Goal: Information Seeking & Learning: Learn about a topic

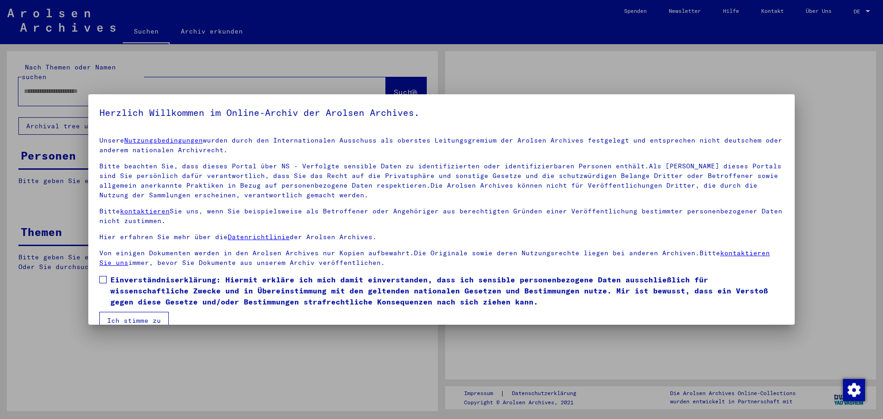
type input "**********"
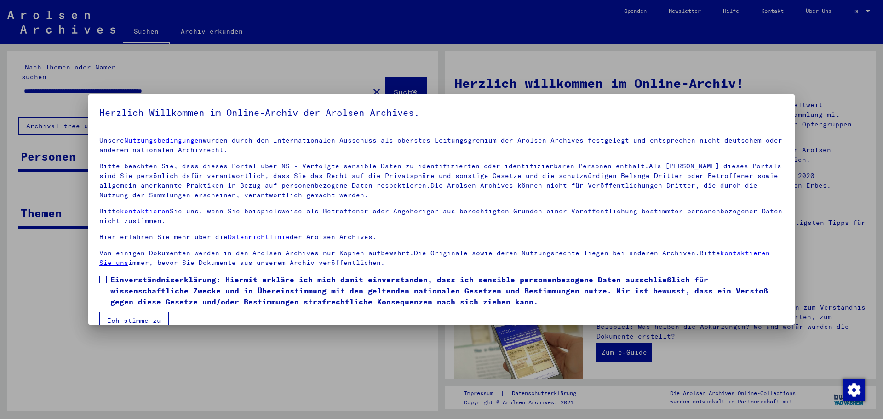
click at [102, 281] on span at bounding box center [102, 279] width 7 height 7
click at [120, 317] on button "Ich stimme zu" at bounding box center [133, 320] width 69 height 17
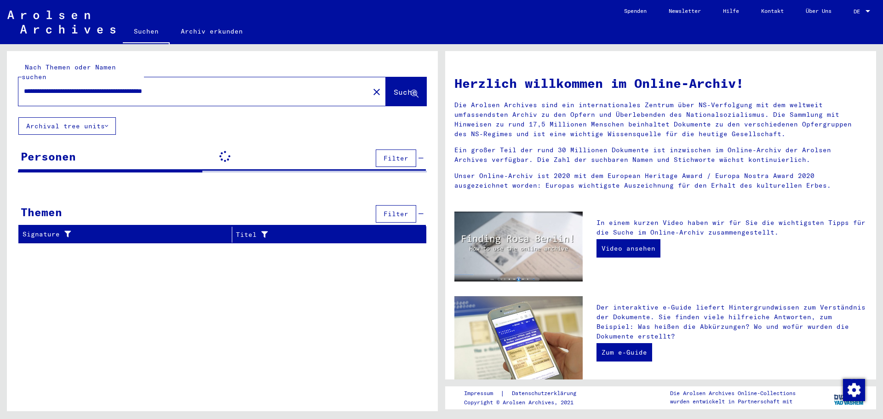
click at [192, 25] on link "Archiv erkunden" at bounding box center [212, 31] width 84 height 22
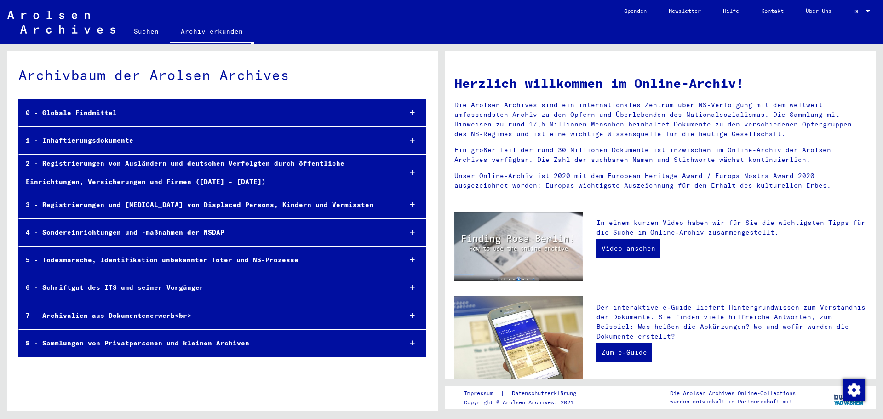
click at [90, 115] on div "0 - Globale Findmittel" at bounding box center [206, 113] width 375 height 18
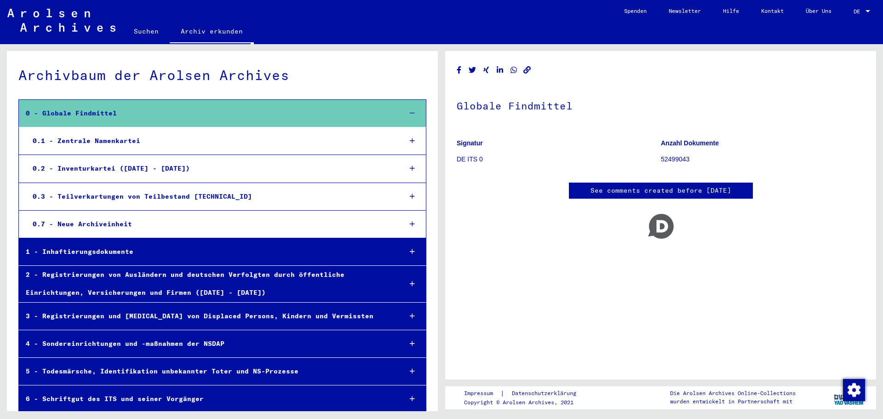
click at [90, 115] on div "0 - Globale Findmittel" at bounding box center [207, 113] width 376 height 18
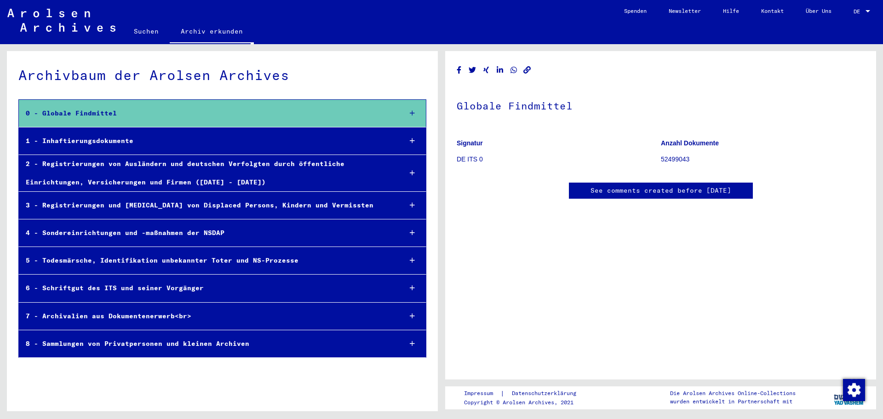
click at [98, 117] on div "0 - Globale Findmittel" at bounding box center [207, 113] width 376 height 18
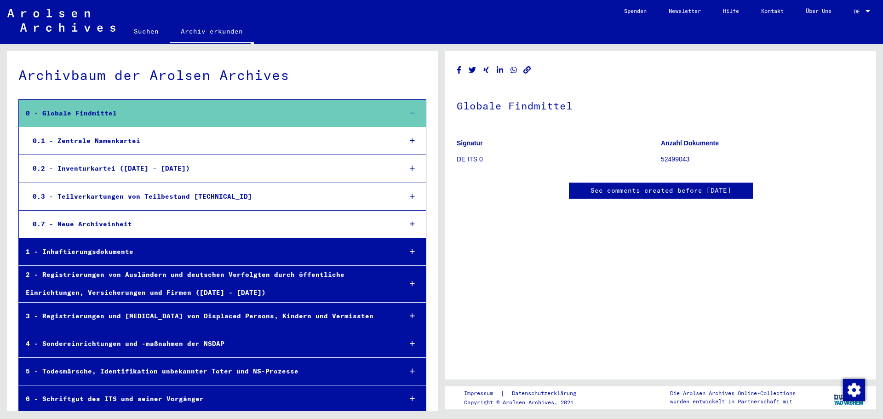
click at [98, 117] on div "0 - Globale Findmittel" at bounding box center [207, 113] width 376 height 18
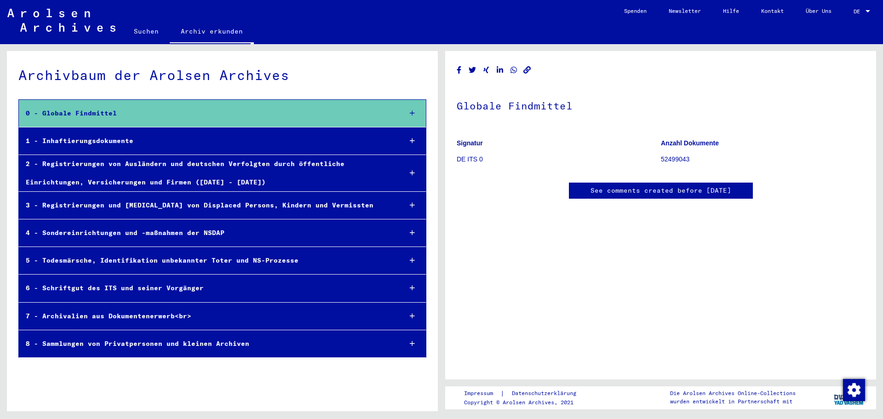
click at [103, 146] on div "1 - Inhaftierungsdokumente" at bounding box center [207, 141] width 376 height 18
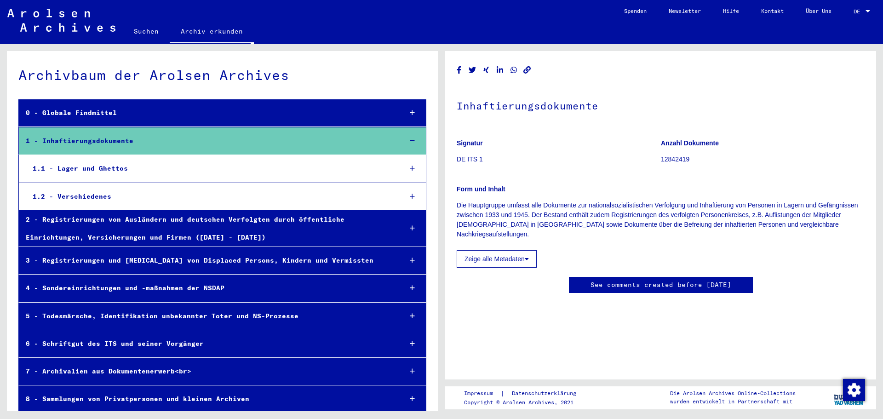
click at [98, 161] on div "1.1 - Lager und Ghettos" at bounding box center [210, 169] width 369 height 18
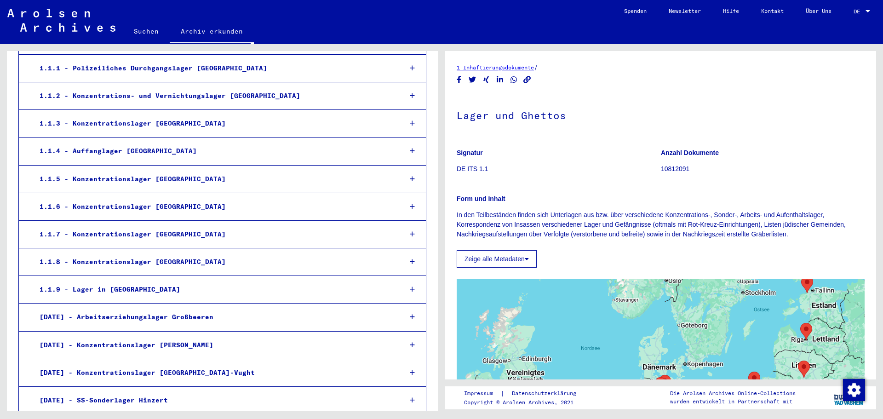
scroll to position [92, 0]
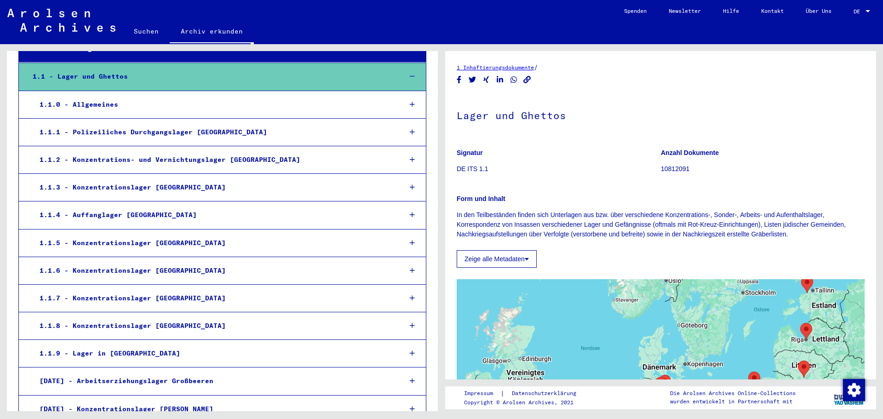
click at [135, 158] on div "1.1.2 - Konzentrations- und Vernichtungslager [GEOGRAPHIC_DATA]" at bounding box center [214, 160] width 362 height 18
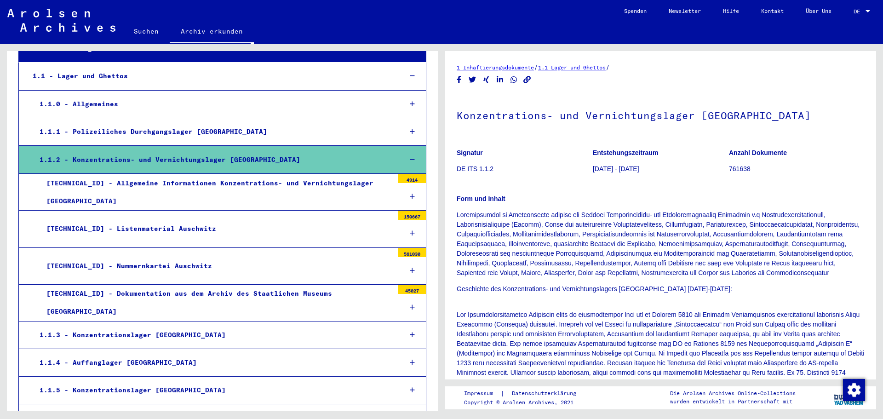
click at [872, 15] on link "DE DE" at bounding box center [863, 11] width 40 height 22
click at [866, 11] on div at bounding box center [868, 11] width 5 height 2
click at [860, 18] on span "English" at bounding box center [851, 16] width 37 height 17
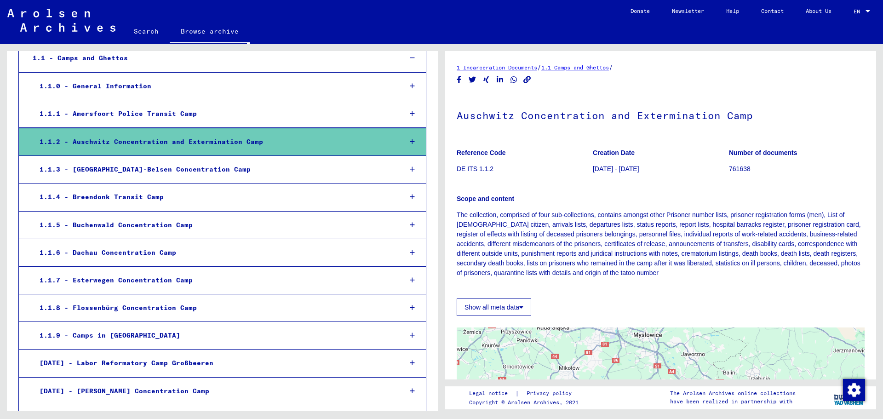
scroll to position [92, 0]
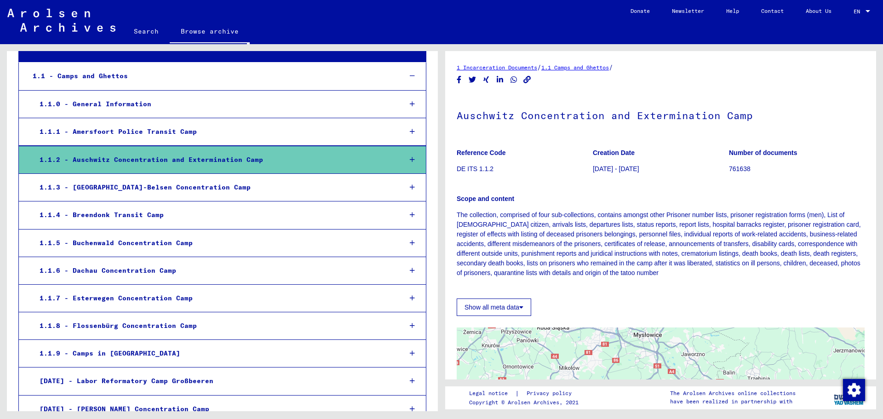
click at [172, 166] on div "1.1.2 - Auschwitz Concentration and Extermination Camp" at bounding box center [214, 160] width 362 height 18
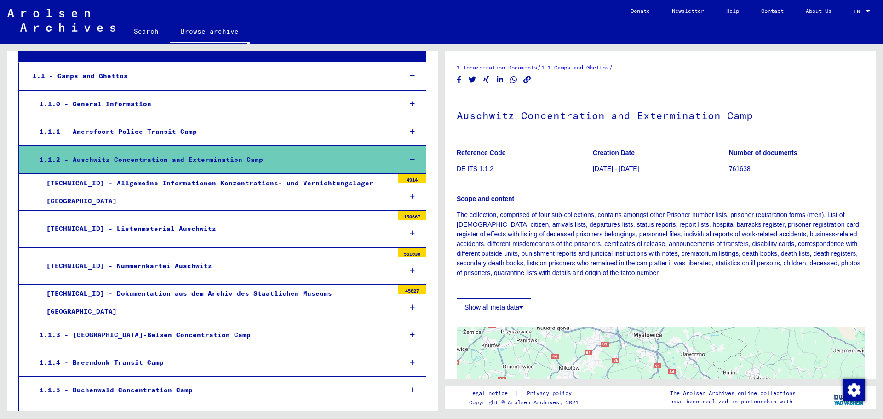
click at [173, 199] on div "[TECHNICAL_ID] - Allgemeine Informationen Konzentrations- und Vernichtungslager…" at bounding box center [217, 192] width 354 height 36
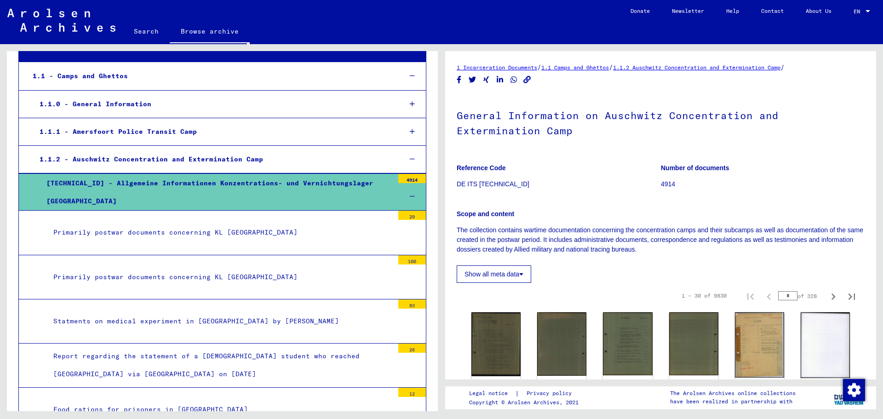
click at [173, 198] on div "[TECHNICAL_ID] - Allgemeine Informationen Konzentrations- und Vernichtungslager…" at bounding box center [217, 192] width 354 height 36
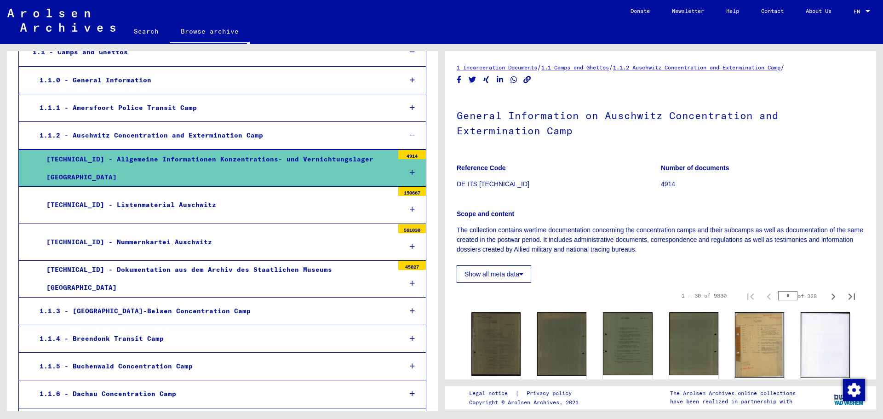
scroll to position [138, 0]
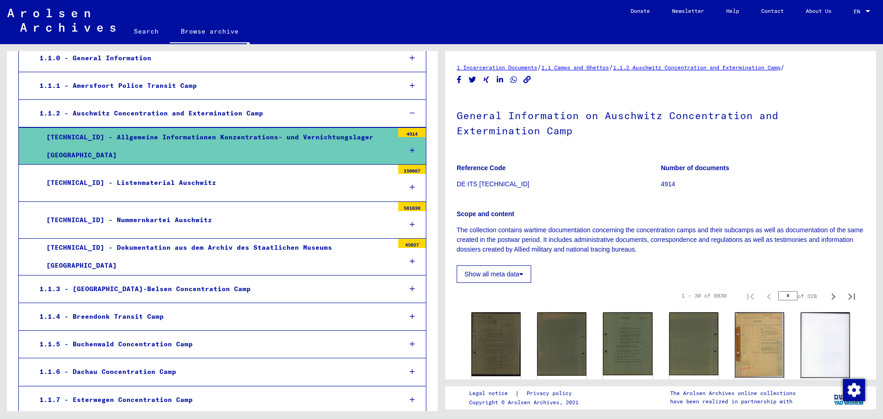
click at [148, 181] on div "[TECHNICAL_ID] - Listenmaterial Auschwitz" at bounding box center [217, 183] width 354 height 18
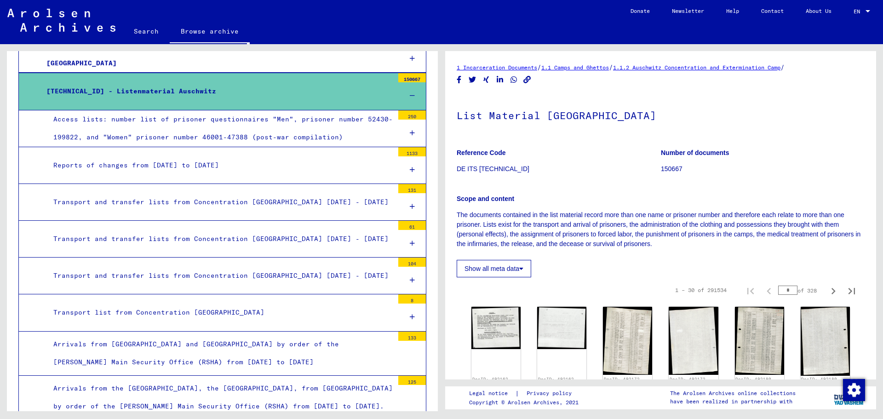
scroll to position [230, 0]
click at [147, 26] on link "Search" at bounding box center [146, 31] width 47 height 22
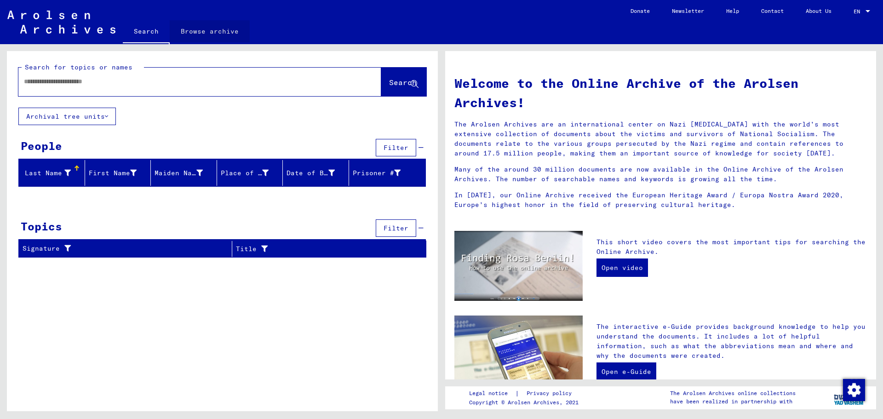
click at [214, 35] on link "Browse archive" at bounding box center [210, 31] width 80 height 22
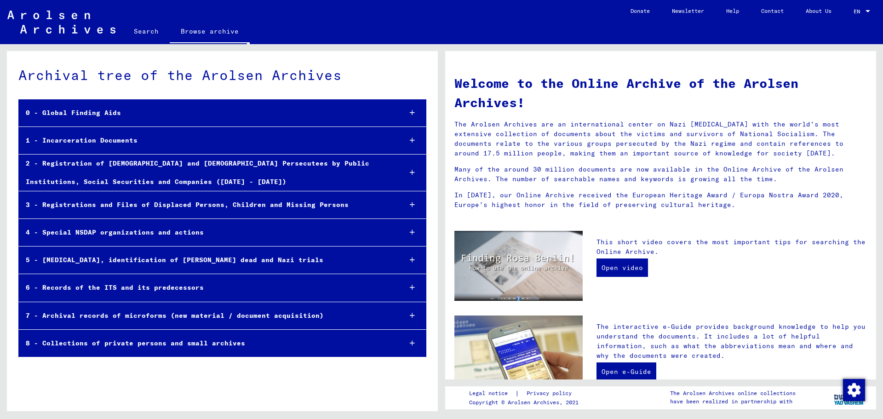
click at [86, 138] on div "1 - Incarceration Documents" at bounding box center [206, 141] width 375 height 18
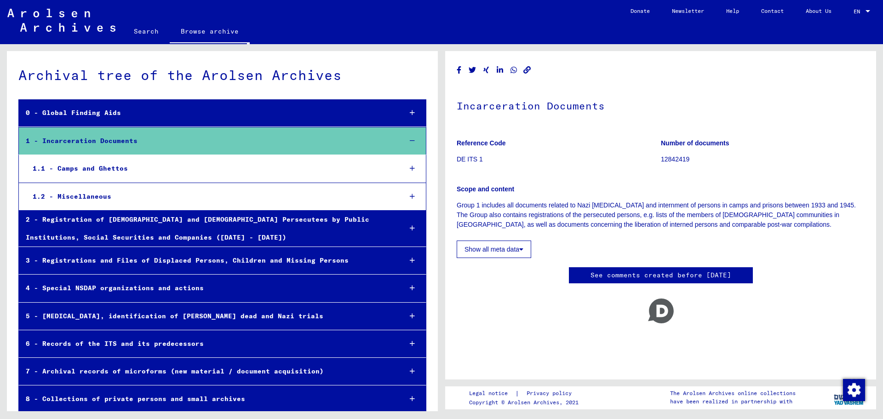
click at [86, 169] on div "1.1 - Camps and Ghettos" at bounding box center [210, 169] width 369 height 18
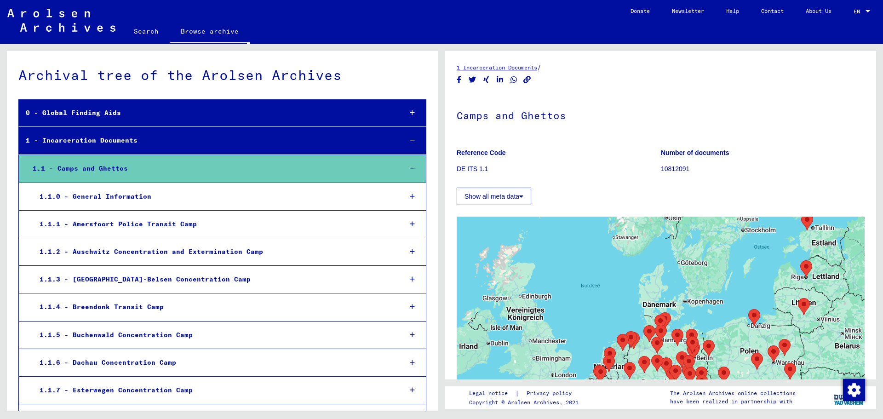
click at [114, 252] on div "1.1.2 - Auschwitz Concentration and Extermination Camp" at bounding box center [214, 252] width 362 height 18
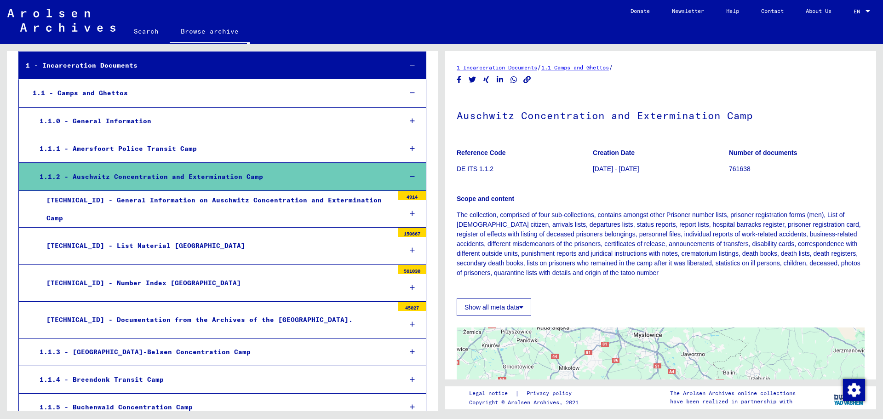
scroll to position [92, 0]
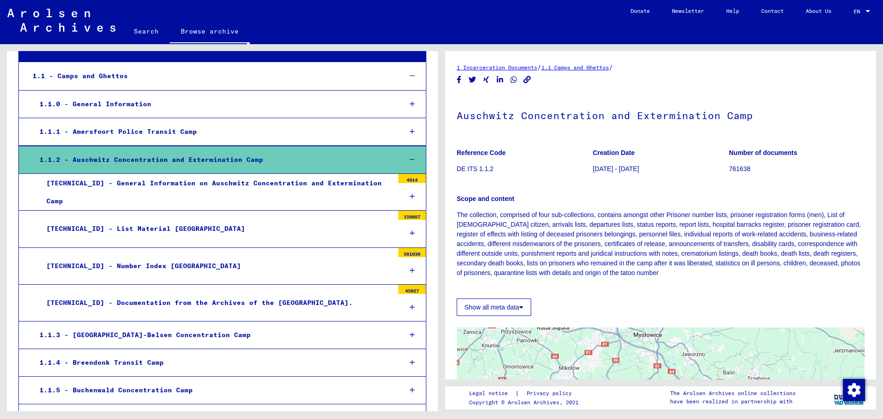
click at [131, 301] on div "[TECHNICAL_ID] - Documentation from the Archives of the [GEOGRAPHIC_DATA]." at bounding box center [217, 303] width 354 height 18
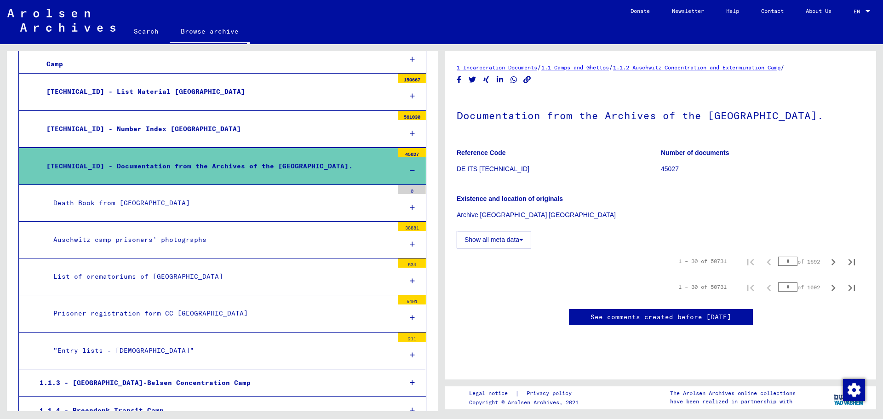
scroll to position [230, 0]
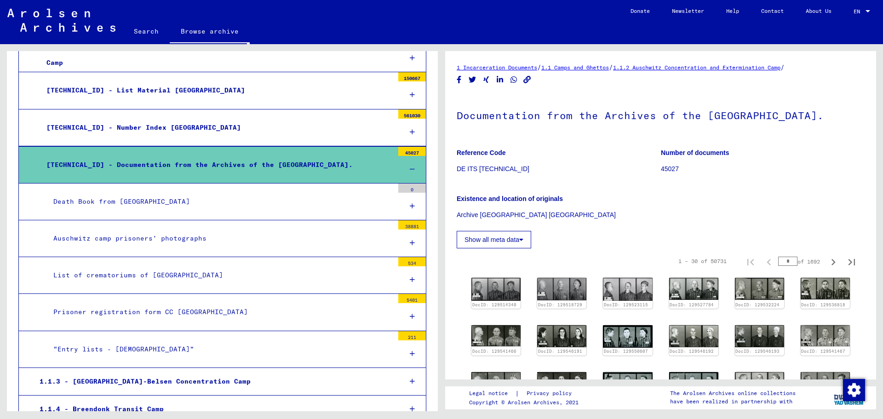
click at [119, 311] on div "Prisoner registration form CC [GEOGRAPHIC_DATA]" at bounding box center [219, 312] width 347 height 18
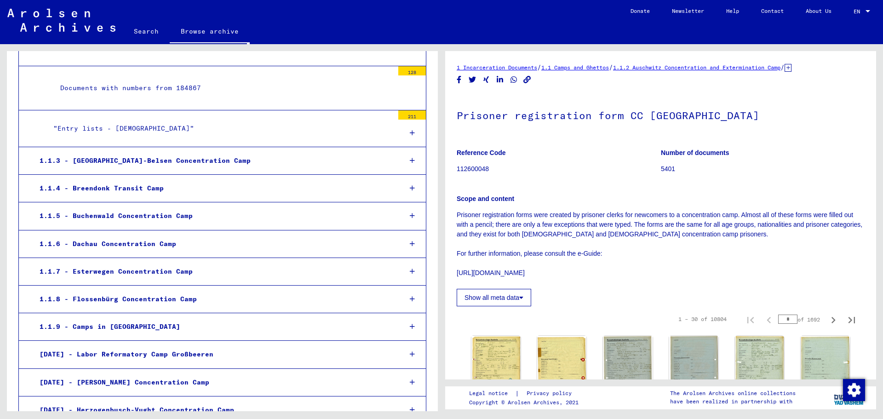
scroll to position [874, 0]
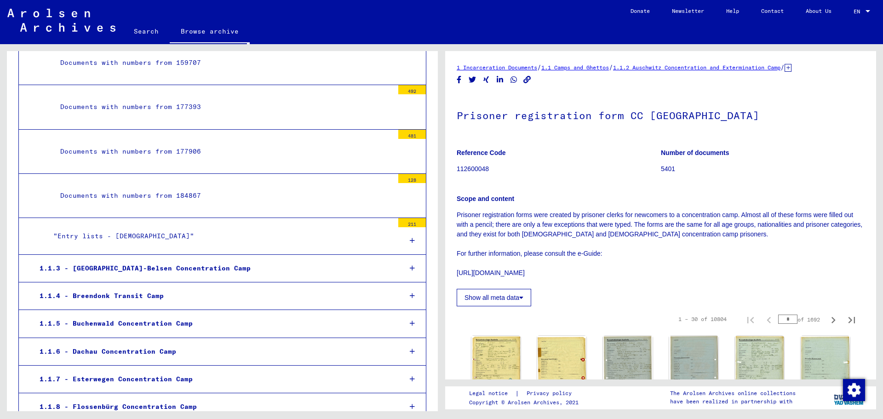
click at [172, 234] on div ""Entry lists - [DEMOGRAPHIC_DATA]"" at bounding box center [219, 236] width 347 height 18
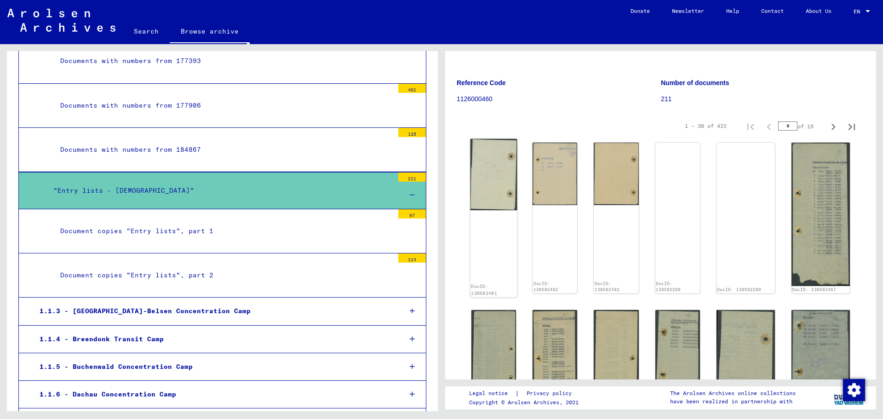
scroll to position [184, 0]
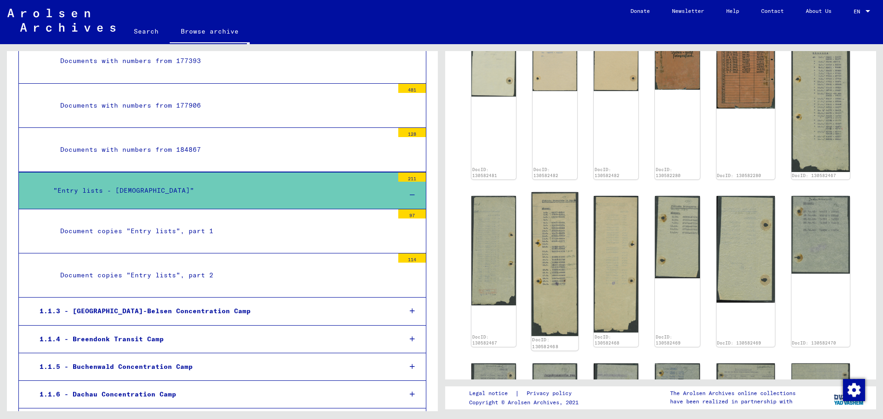
click at [546, 238] on img at bounding box center [555, 264] width 47 height 144
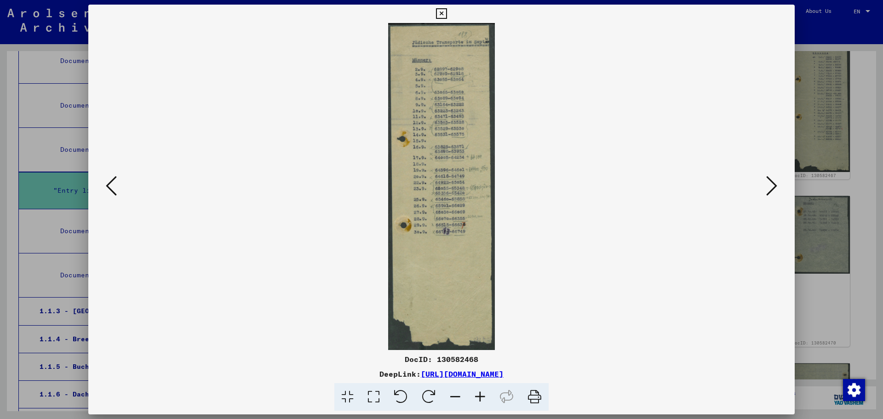
click at [850, 261] on div at bounding box center [441, 209] width 883 height 419
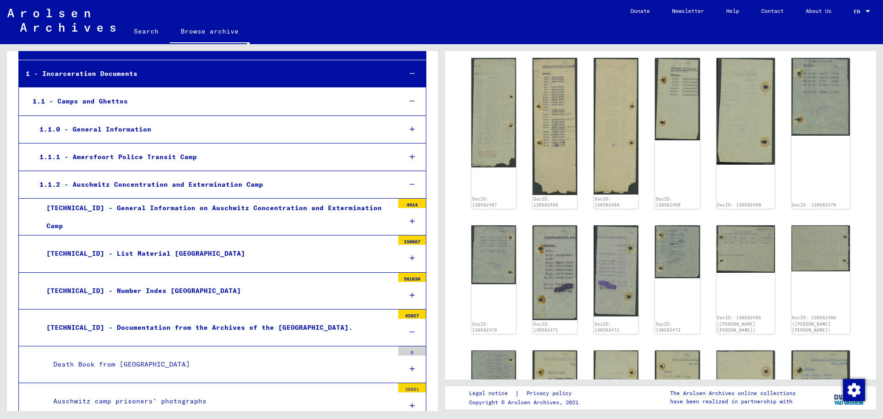
scroll to position [138, 0]
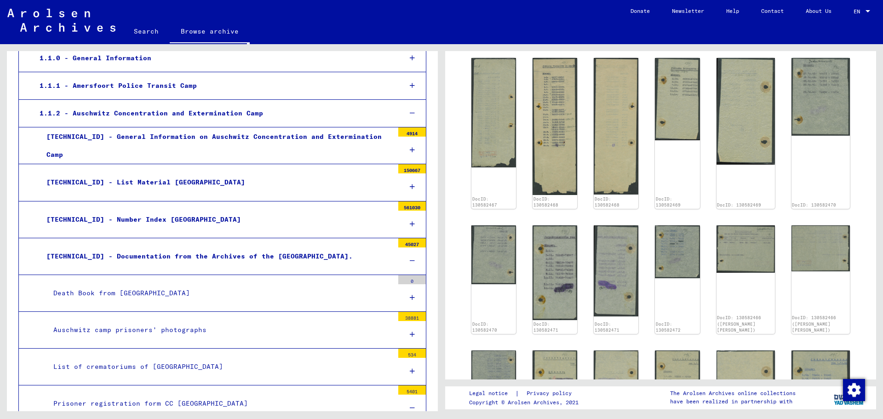
click at [206, 259] on div "[TECHNICAL_ID] - Documentation from the Archives of the [GEOGRAPHIC_DATA]." at bounding box center [217, 256] width 354 height 18
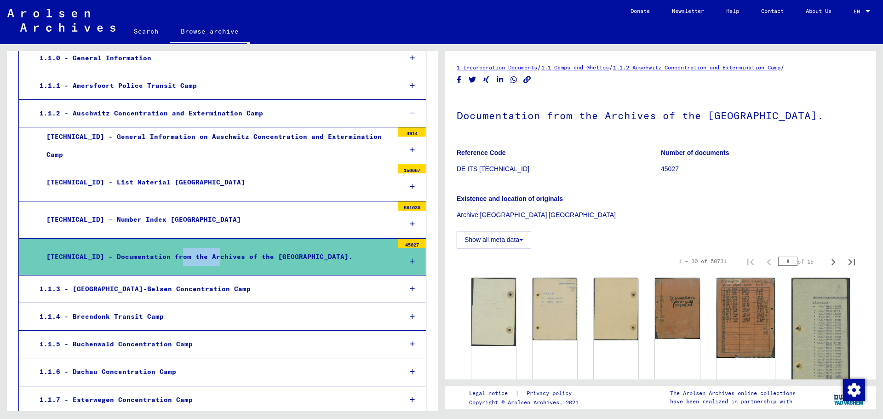
click at [206, 259] on div "[TECHNICAL_ID] - Documentation from the Archives of the [GEOGRAPHIC_DATA]." at bounding box center [217, 257] width 354 height 18
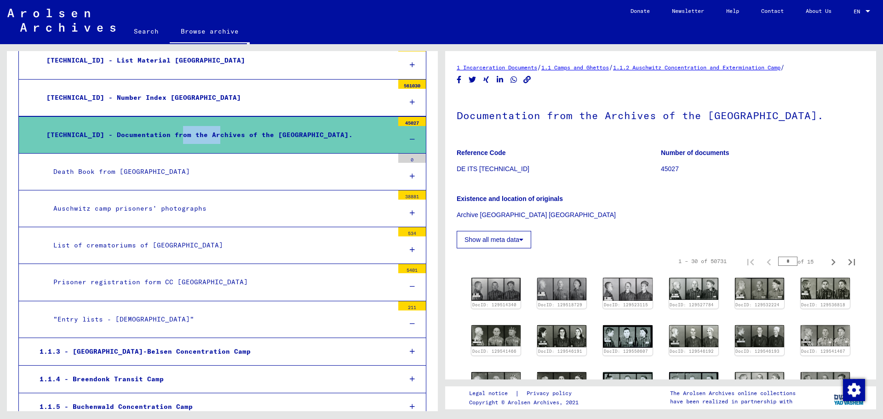
scroll to position [276, 0]
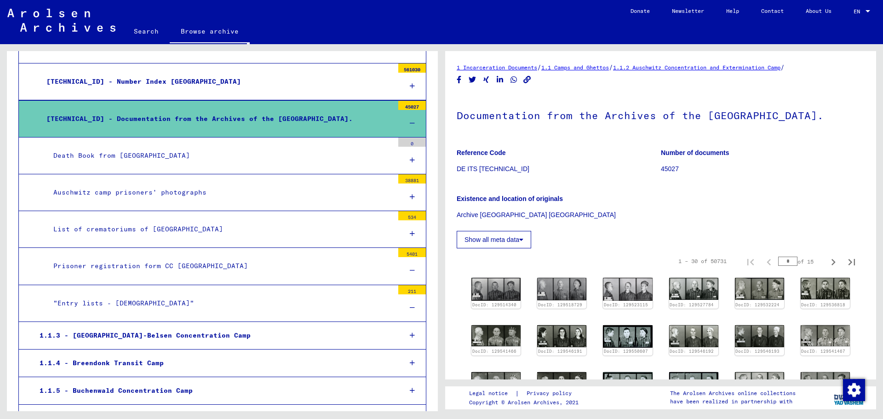
click at [186, 271] on div "Prisoner registration form CC [GEOGRAPHIC_DATA]" at bounding box center [219, 266] width 347 height 18
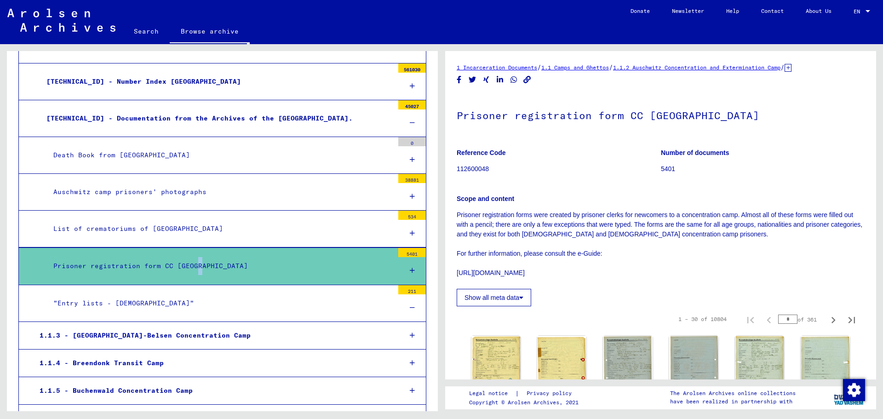
click at [195, 267] on div "Prisoner registration form CC [GEOGRAPHIC_DATA]" at bounding box center [219, 266] width 347 height 18
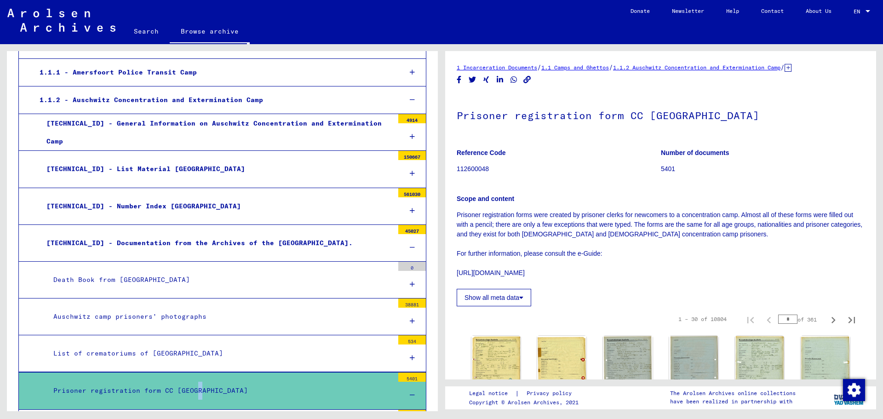
scroll to position [92, 0]
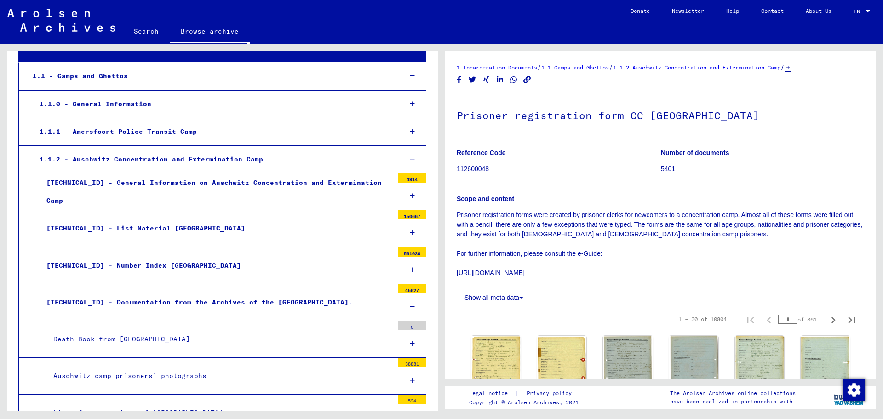
click at [161, 232] on div "[TECHNICAL_ID] - List Material [GEOGRAPHIC_DATA]" at bounding box center [217, 228] width 354 height 18
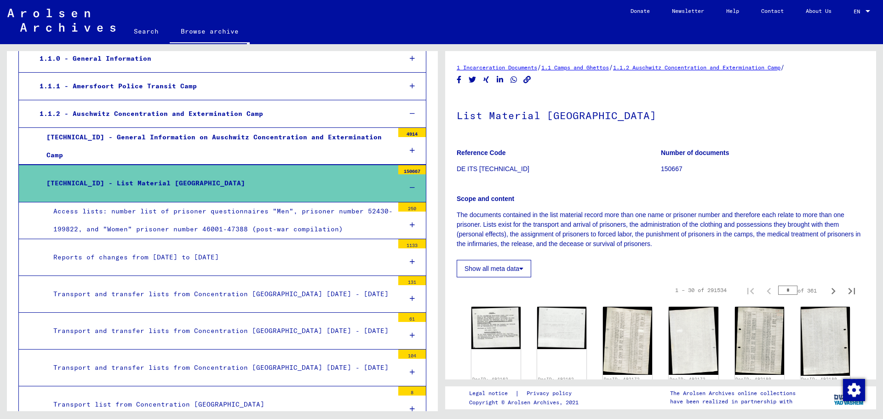
scroll to position [138, 0]
click at [168, 224] on div "Access lists: number list of prisoner questionnaires "Men", prisoner number 524…" at bounding box center [219, 220] width 347 height 36
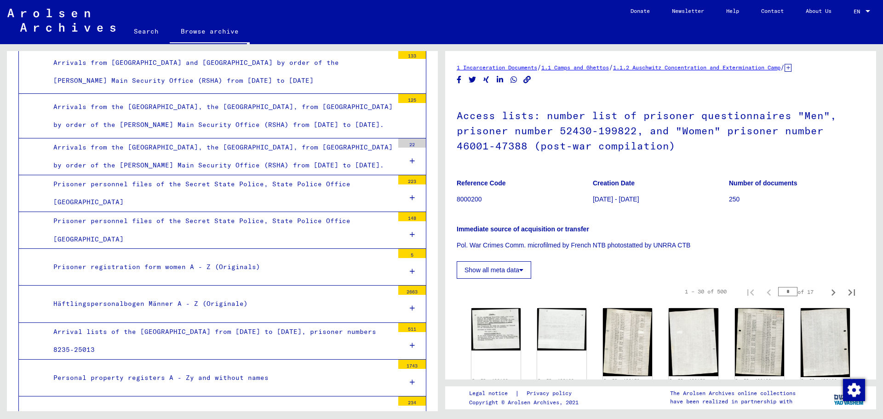
scroll to position [690, 0]
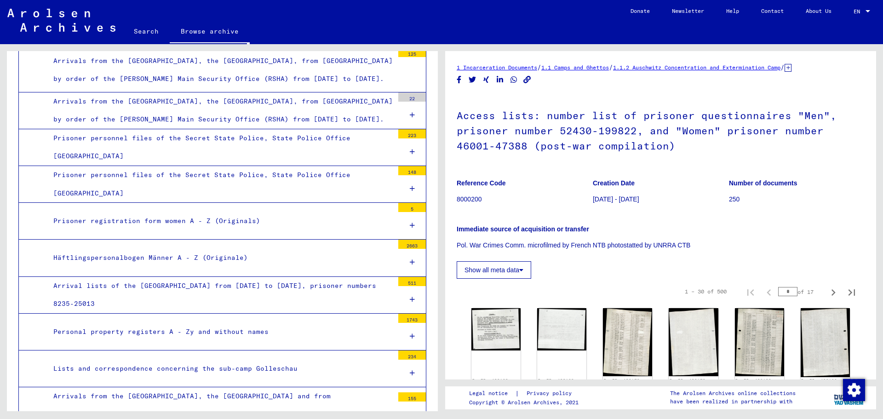
click at [154, 267] on div "Häftlingspersonalbogen Männer A - Z (Originale)" at bounding box center [219, 258] width 347 height 18
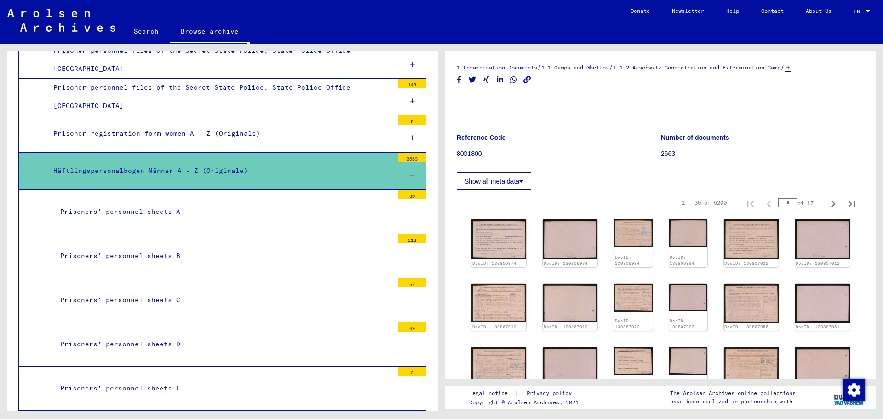
scroll to position [781, 0]
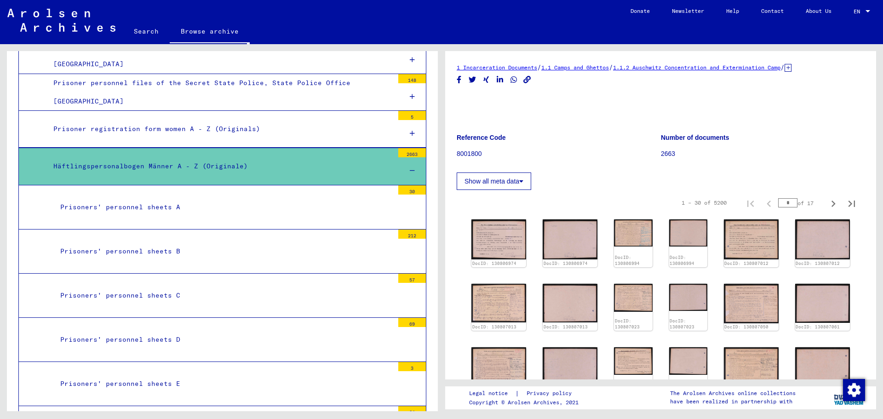
click at [172, 175] on div "Häftlingspersonalbogen Männer A - Z (Originale)" at bounding box center [219, 166] width 347 height 18
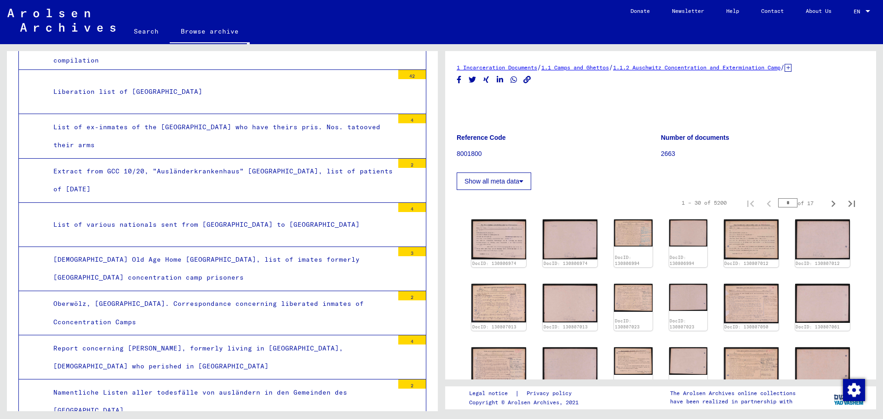
scroll to position [3955, 0]
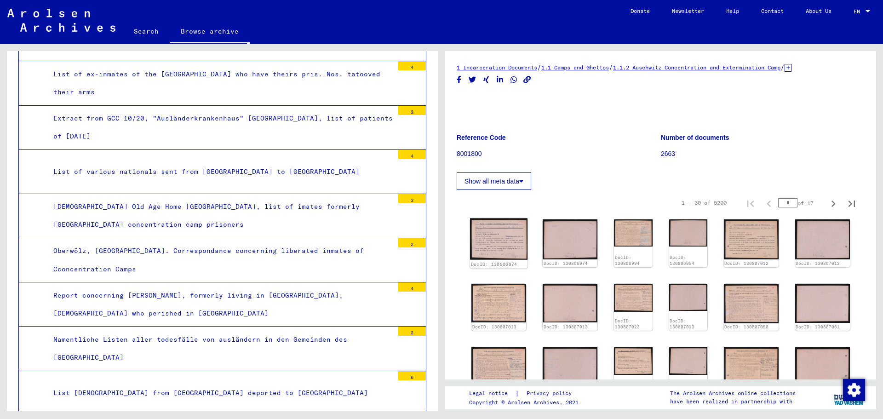
click at [495, 237] on img at bounding box center [498, 239] width 57 height 42
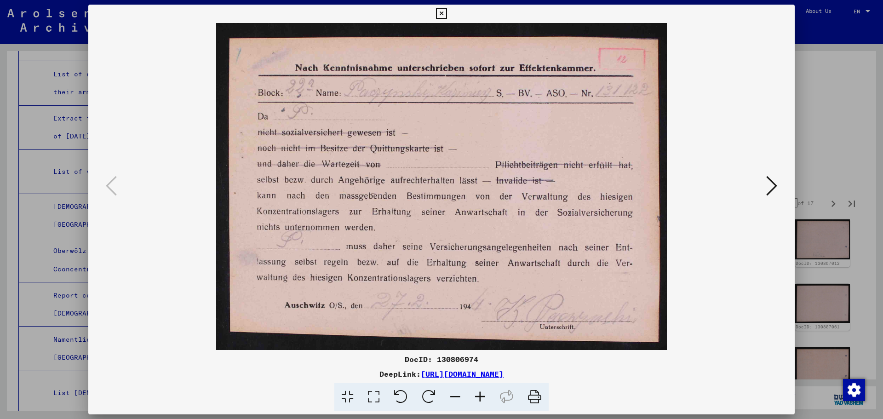
click at [772, 182] on icon at bounding box center [771, 186] width 11 height 22
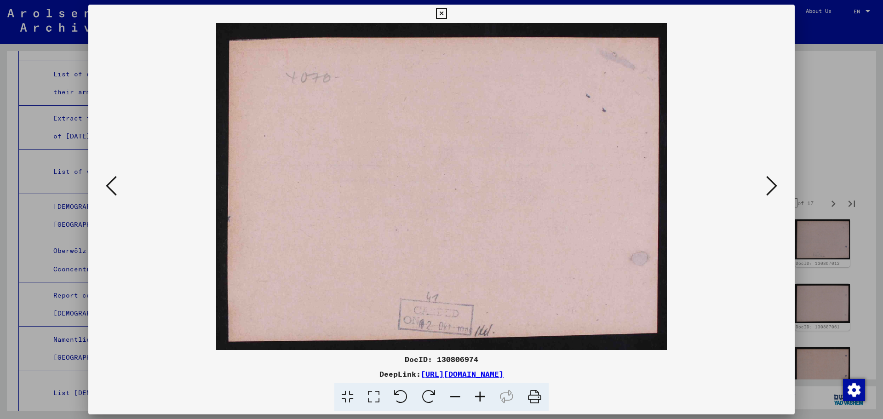
click at [772, 182] on icon at bounding box center [771, 186] width 11 height 22
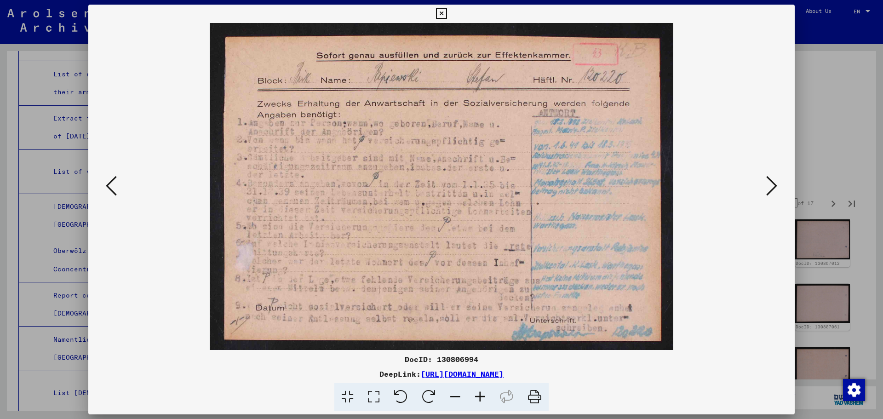
click at [772, 182] on icon at bounding box center [771, 186] width 11 height 22
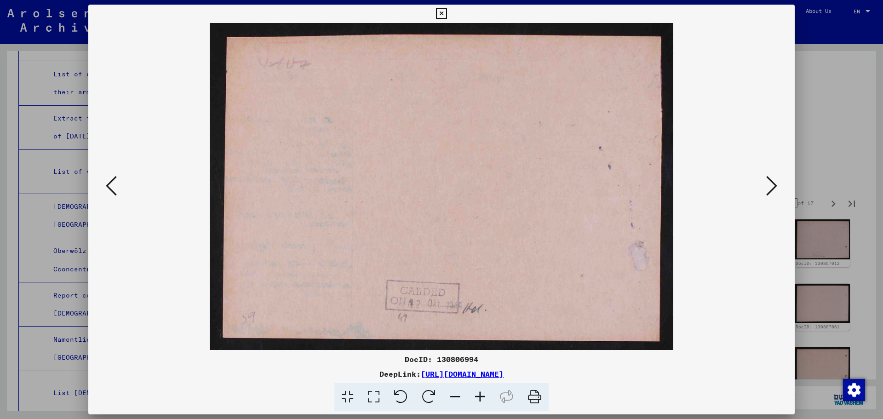
click at [772, 182] on icon at bounding box center [771, 186] width 11 height 22
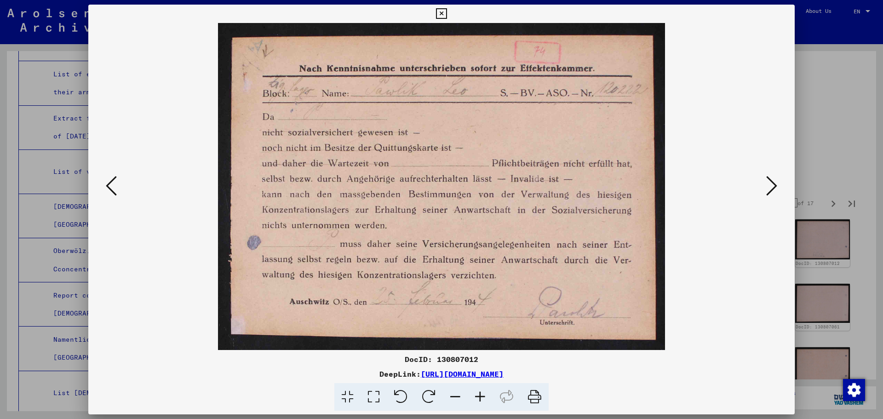
click at [772, 182] on icon at bounding box center [771, 186] width 11 height 22
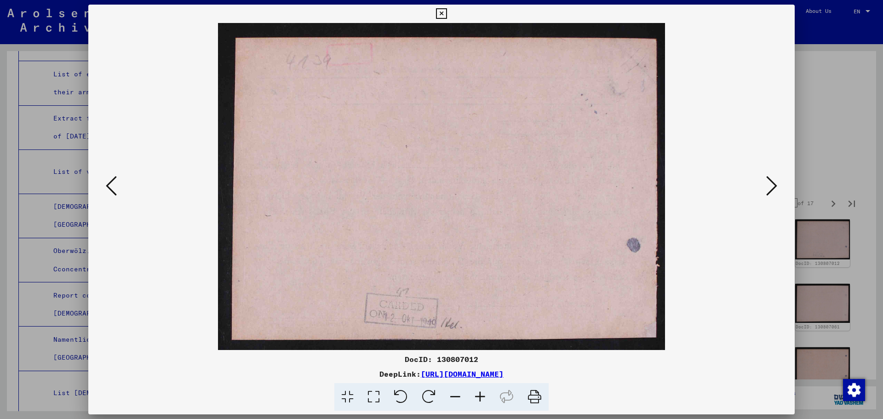
click at [772, 182] on icon at bounding box center [771, 186] width 11 height 22
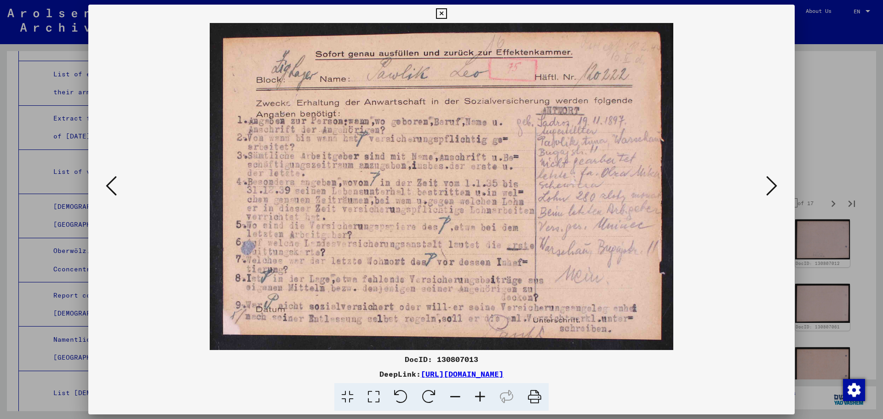
click at [772, 182] on icon at bounding box center [771, 186] width 11 height 22
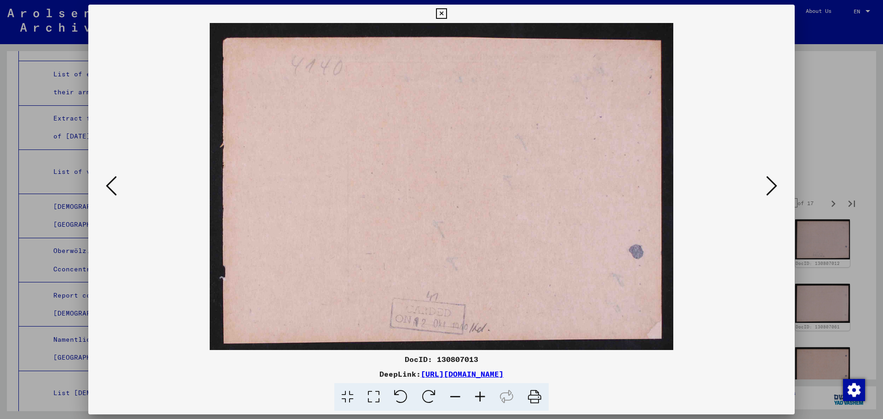
click at [823, 115] on div at bounding box center [441, 209] width 883 height 419
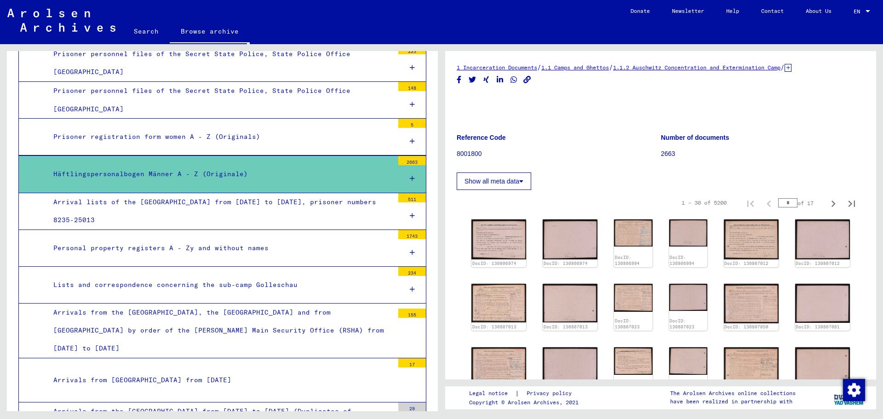
scroll to position [781, 0]
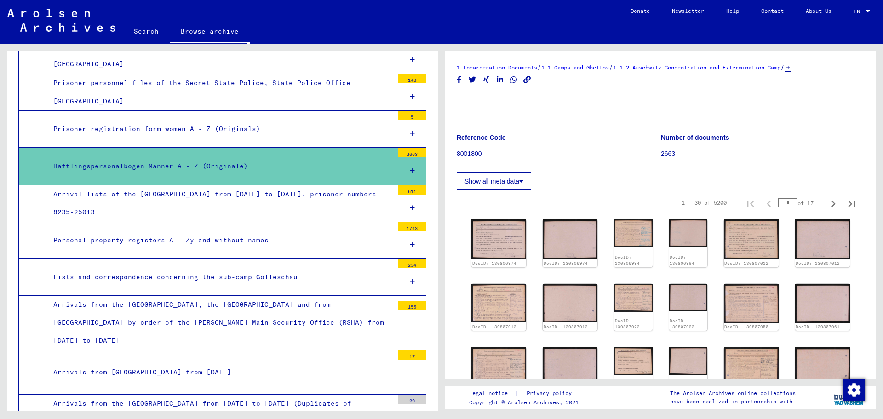
click at [227, 138] on div "Prisoner registration form women A - Z (Originals)" at bounding box center [219, 129] width 347 height 18
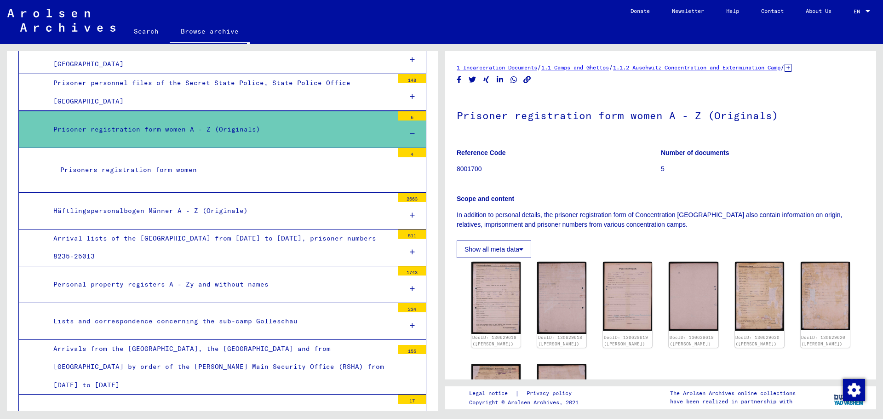
click at [207, 192] on mat-tree-node "Prisoners registration form women 4" at bounding box center [222, 170] width 408 height 44
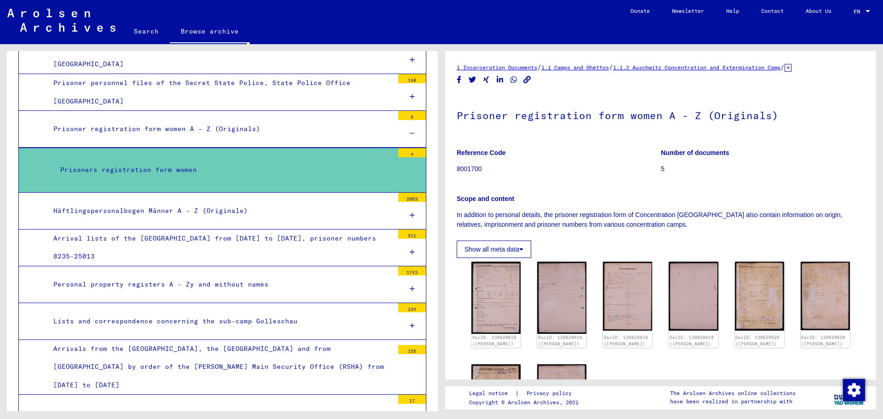
click at [161, 220] on div "Häftlingspersonalbogen Männer A - Z (Originale)" at bounding box center [219, 211] width 347 height 18
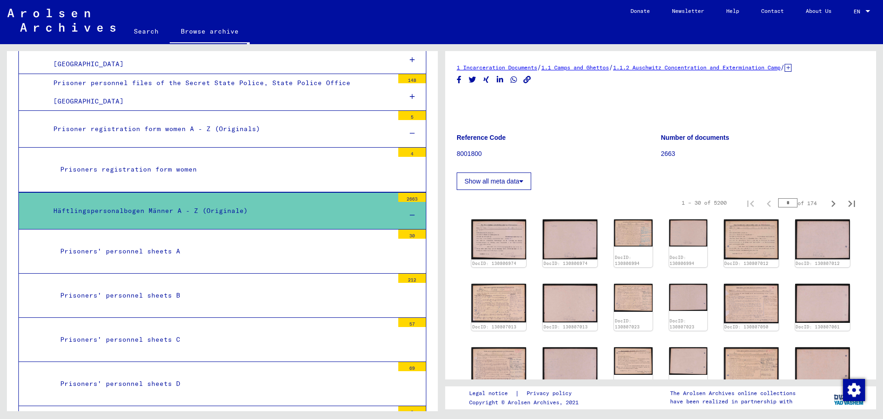
click at [161, 220] on div "Häftlingspersonalbogen Männer A - Z (Originale)" at bounding box center [219, 211] width 347 height 18
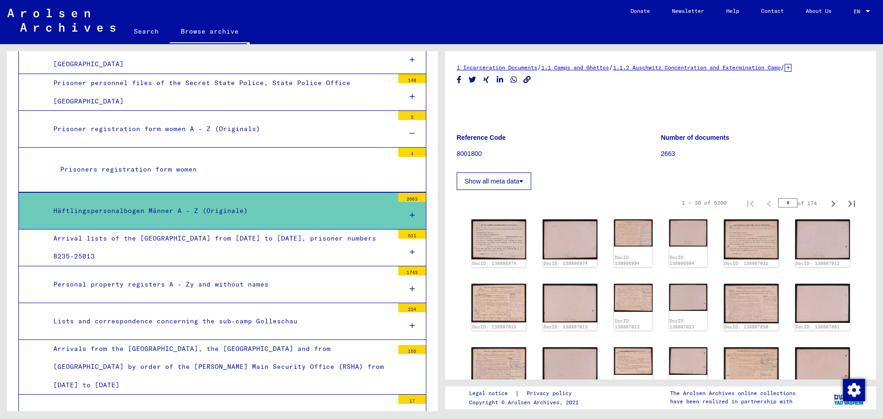
click at [162, 178] on div "Prisoners registration form women" at bounding box center [223, 170] width 340 height 18
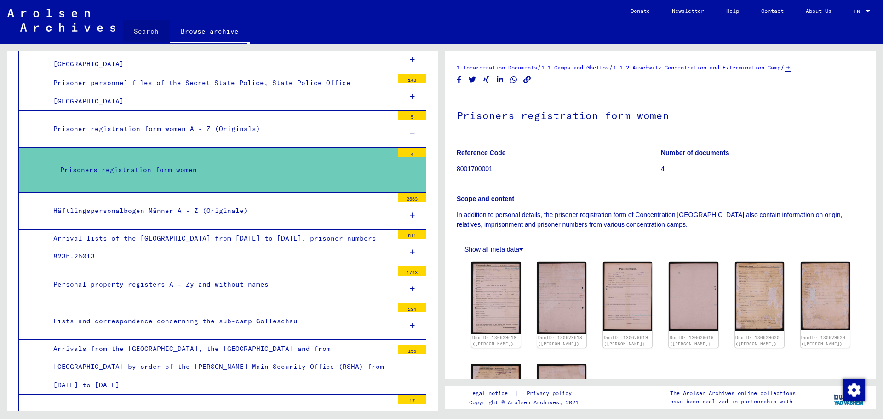
click at [159, 25] on link "Search" at bounding box center [146, 31] width 47 height 22
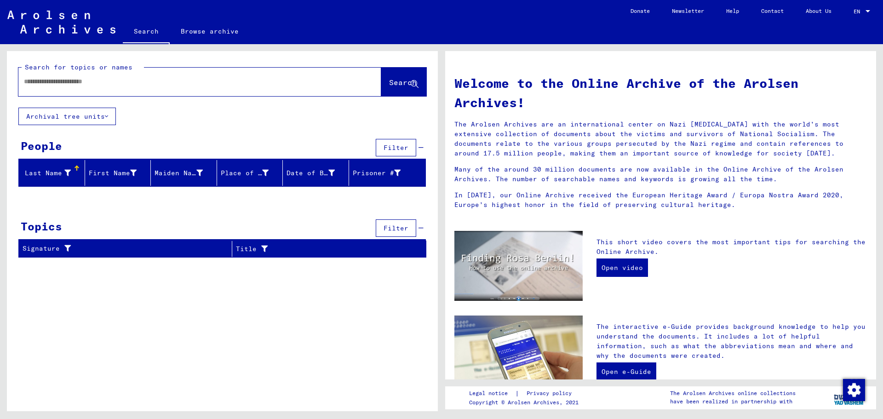
click at [154, 96] on div at bounding box center [199, 82] width 363 height 29
click at [152, 84] on input "text" at bounding box center [189, 82] width 330 height 10
type input "**********"
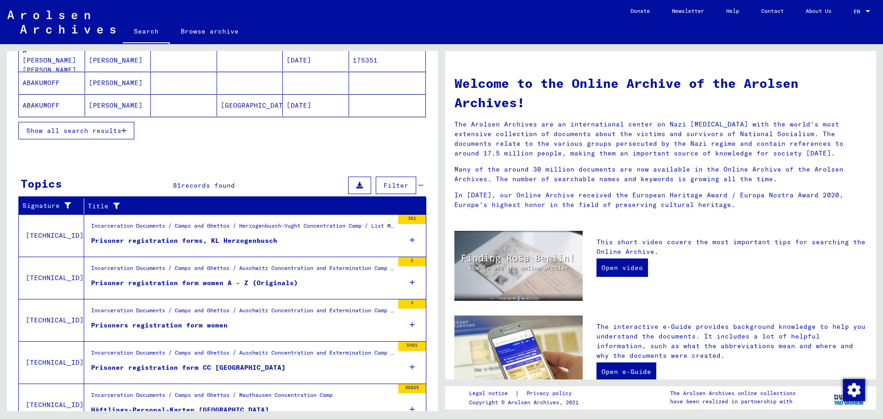
scroll to position [224, 0]
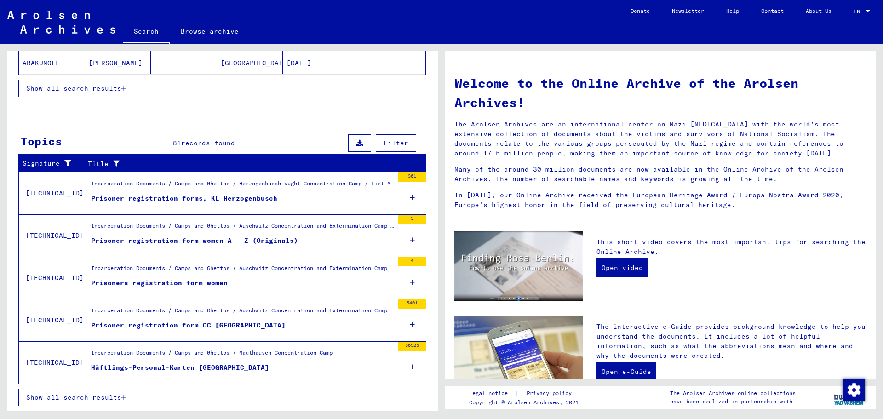
click at [220, 324] on div "Prisoner registration form CC [GEOGRAPHIC_DATA]" at bounding box center [188, 326] width 195 height 10
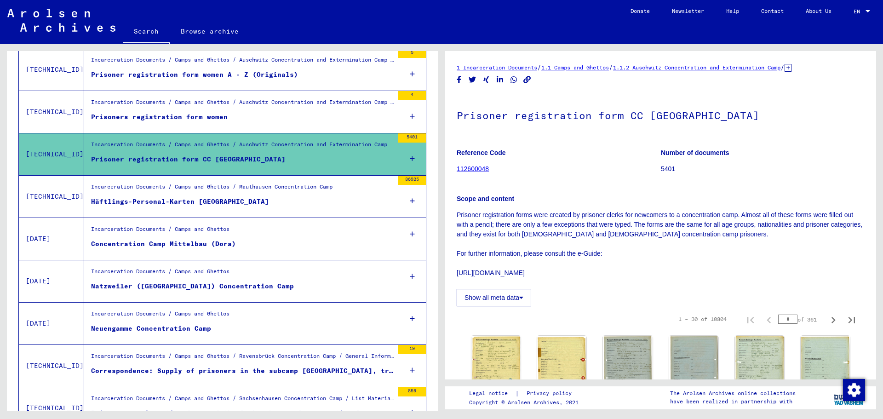
click at [410, 157] on icon at bounding box center [412, 159] width 5 height 32
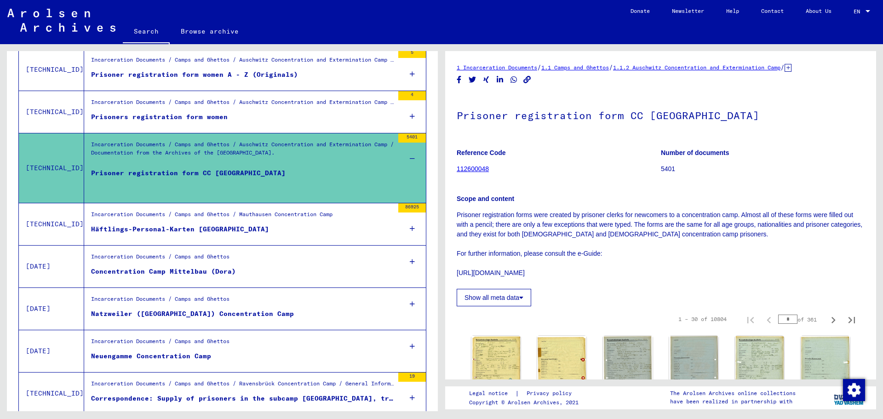
click at [410, 157] on icon at bounding box center [412, 159] width 5 height 32
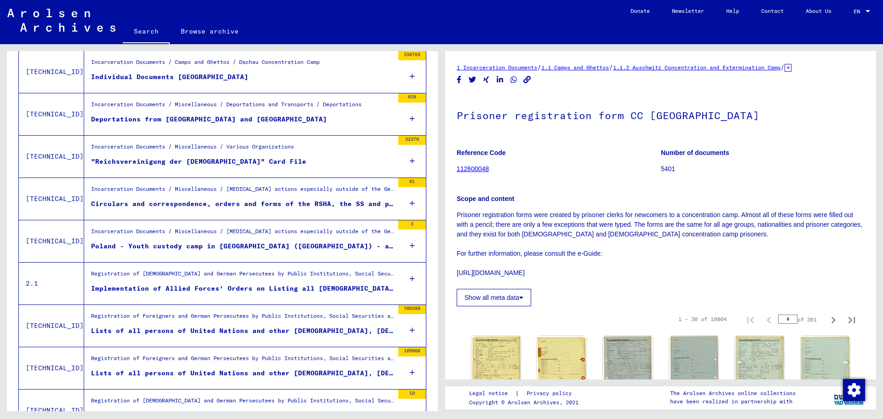
scroll to position [914, 0]
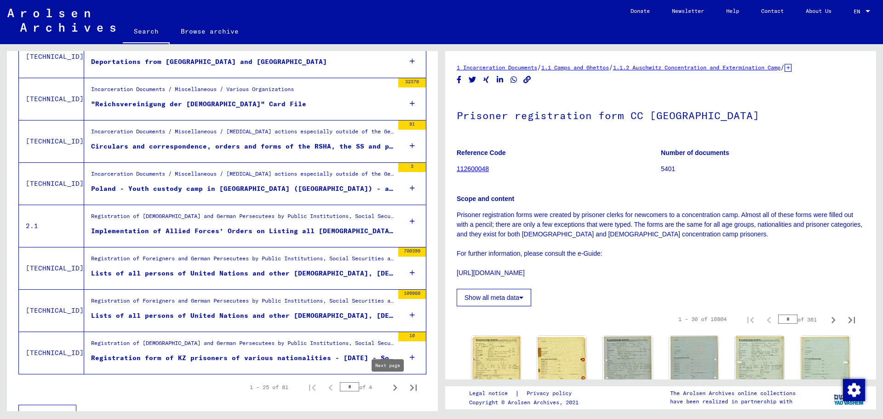
click at [390, 388] on icon "Next page" at bounding box center [395, 387] width 13 height 13
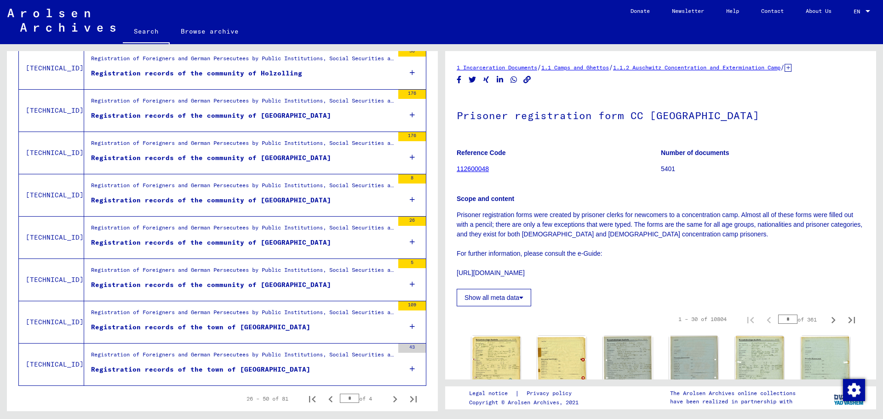
scroll to position [930, 0]
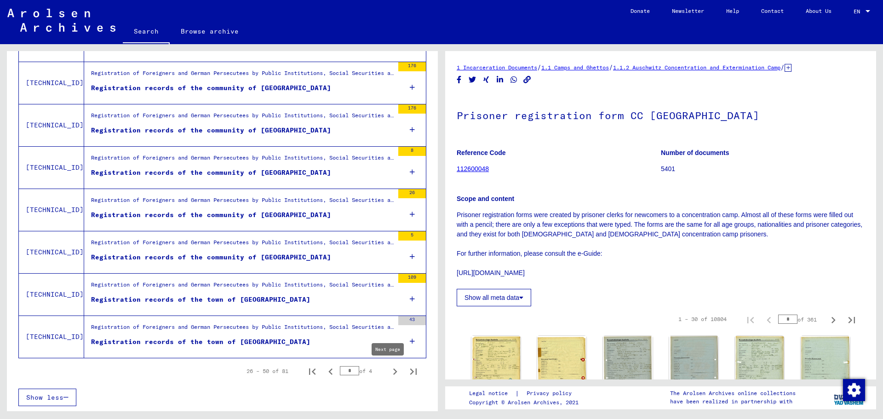
click at [389, 371] on icon "Next page" at bounding box center [395, 371] width 13 height 13
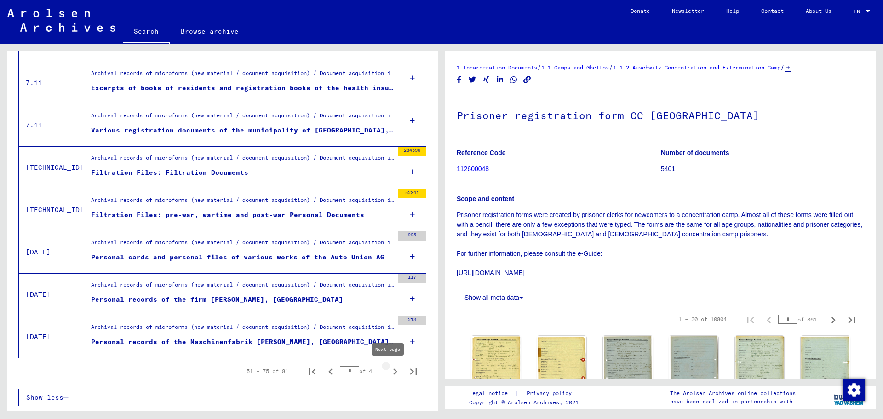
click at [389, 373] on icon "Next page" at bounding box center [395, 371] width 13 height 13
type input "*"
